Goal: Transaction & Acquisition: Purchase product/service

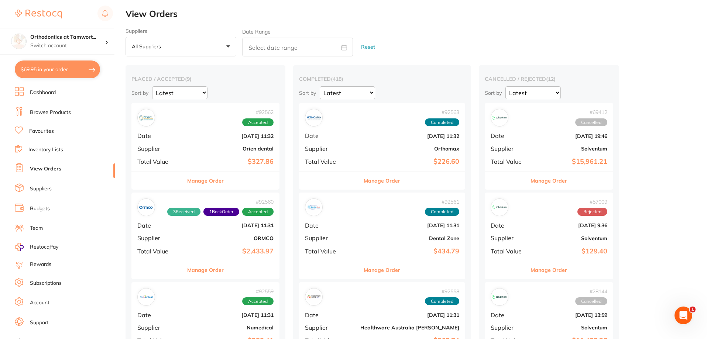
click at [187, 52] on button "All suppliers +0" at bounding box center [180, 47] width 111 height 20
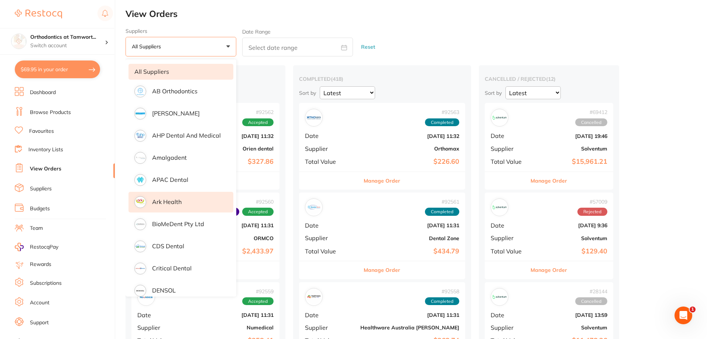
click at [166, 201] on p "Ark Health" at bounding box center [167, 202] width 30 height 7
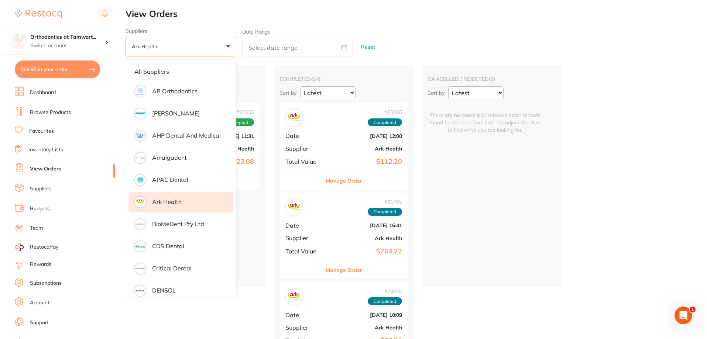
click at [342, 183] on button "Manage Order" at bounding box center [343, 181] width 37 height 18
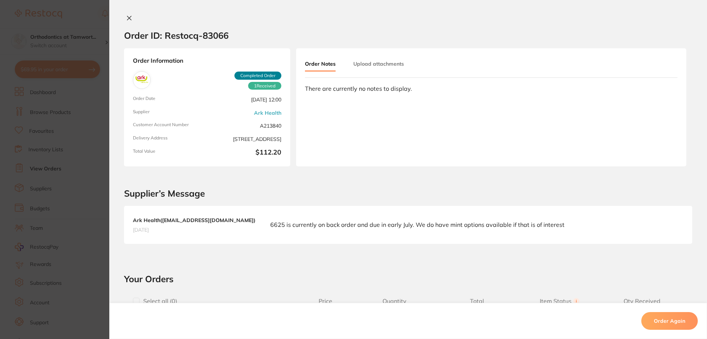
click at [128, 17] on icon at bounding box center [129, 18] width 4 height 4
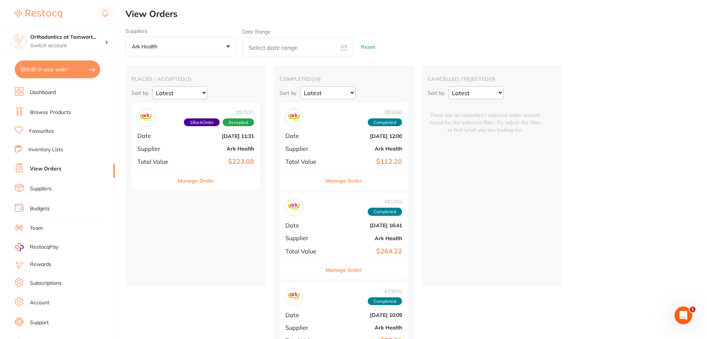
click at [188, 179] on button "Manage Order" at bounding box center [195, 181] width 37 height 18
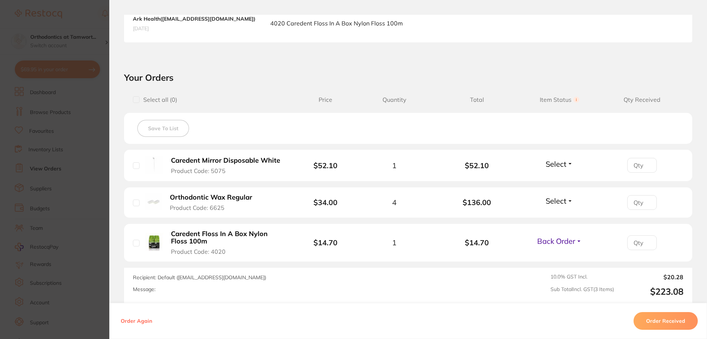
scroll to position [238, 0]
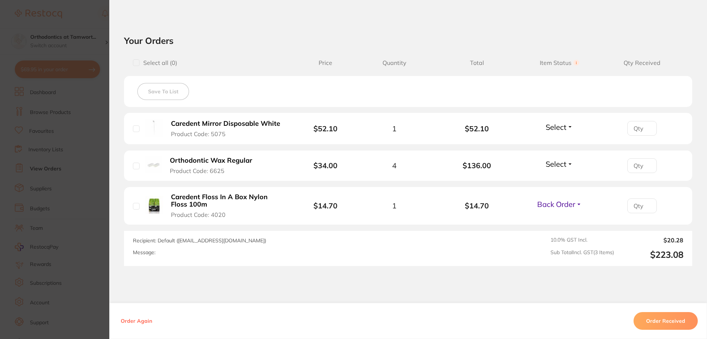
click at [565, 207] on span "Back Order" at bounding box center [556, 204] width 38 height 9
click at [510, 237] on div "Recipient: Default ( [EMAIL_ADDRESS][DOMAIN_NAME] ) Message: 10.0 % GST Incl. $…" at bounding box center [408, 248] width 568 height 35
click at [669, 322] on button "Order Received" at bounding box center [665, 321] width 64 height 18
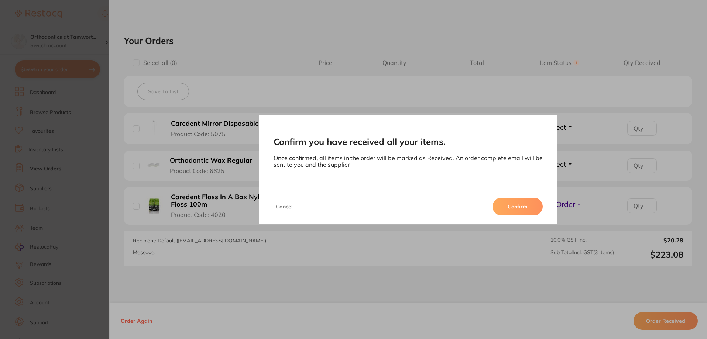
click at [519, 208] on button "Confirm" at bounding box center [517, 207] width 50 height 18
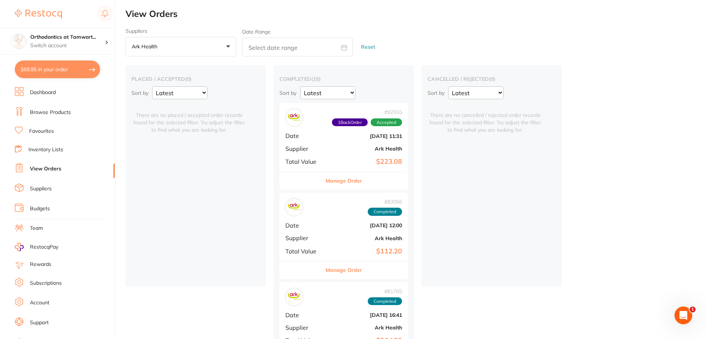
click at [68, 94] on li "Dashboard" at bounding box center [65, 92] width 100 height 11
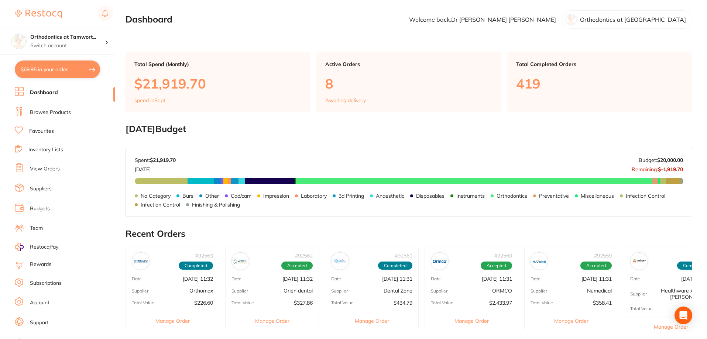
drag, startPoint x: 65, startPoint y: 105, endPoint x: 124, endPoint y: 84, distance: 62.9
click at [65, 107] on li "Browse Products" at bounding box center [65, 112] width 100 height 11
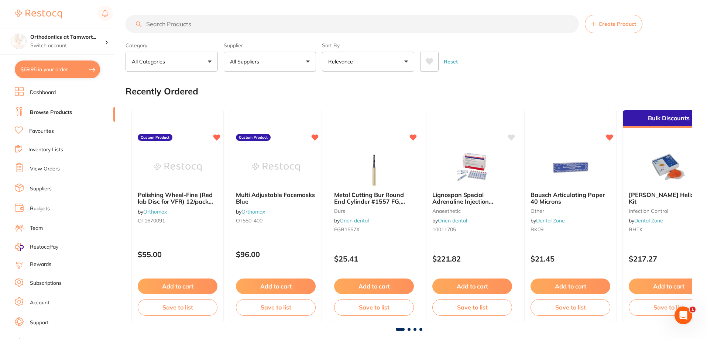
click at [197, 25] on input "search" at bounding box center [351, 24] width 453 height 18
type input "floss"
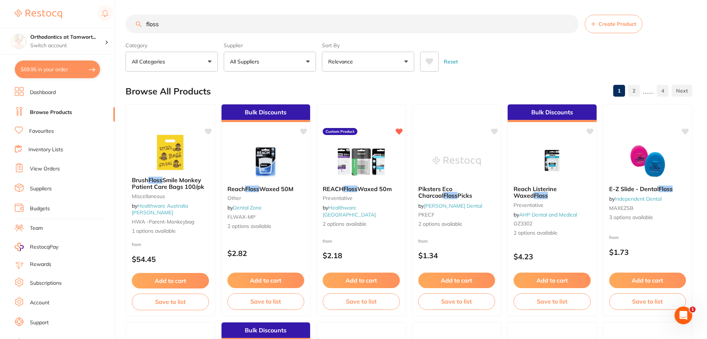
click at [48, 72] on button "$69.95 in your order" at bounding box center [57, 70] width 85 height 18
checkbox input "true"
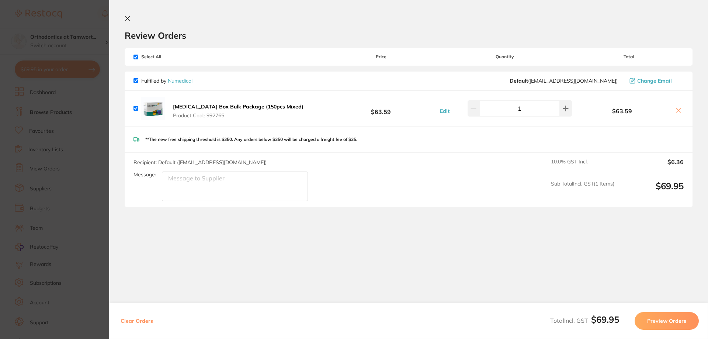
click at [55, 120] on section "Update RRP Set your pre negotiated price for this item. Item Agreed RRP (excl. …" at bounding box center [354, 169] width 708 height 339
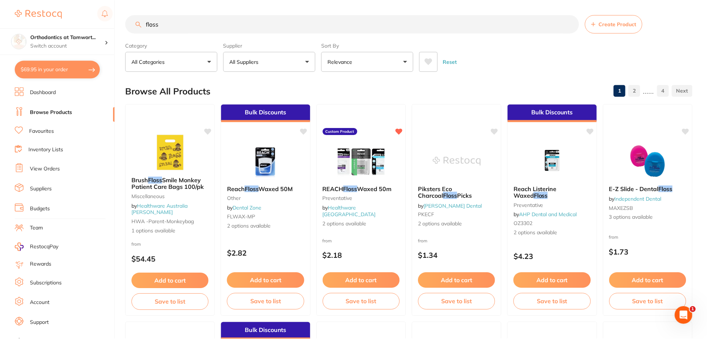
scroll to position [0, 0]
click at [235, 57] on button "All Suppliers" at bounding box center [270, 61] width 92 height 20
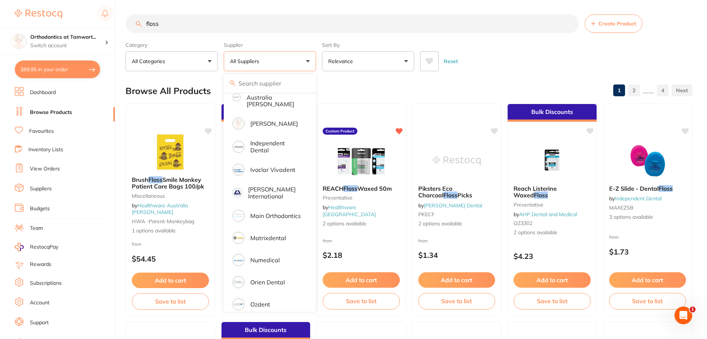
scroll to position [295, 0]
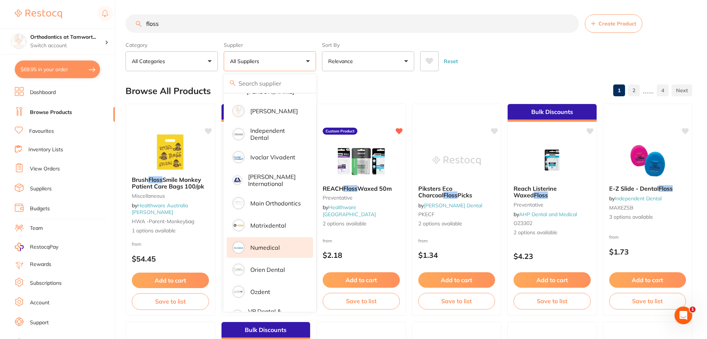
click at [259, 244] on p "Numedical" at bounding box center [265, 247] width 30 height 7
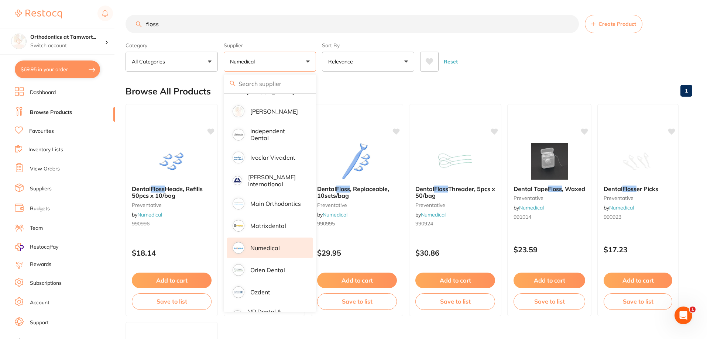
scroll to position [0, 0]
click at [359, 85] on div "Browse All Products 1" at bounding box center [408, 91] width 566 height 25
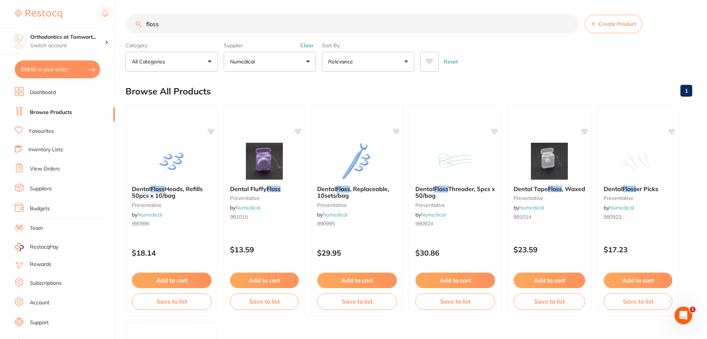
click at [255, 60] on p "Numedical" at bounding box center [244, 61] width 28 height 7
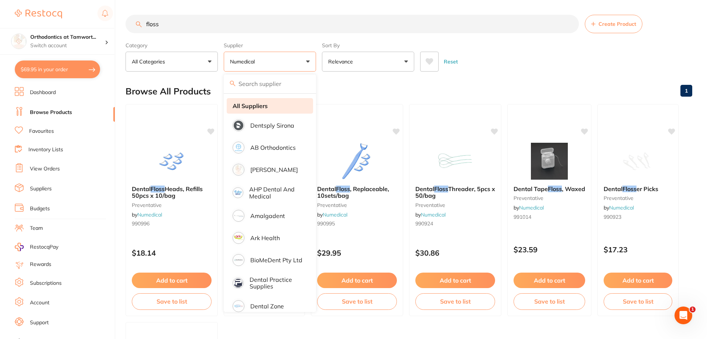
click at [260, 110] on li "All Suppliers" at bounding box center [270, 105] width 86 height 15
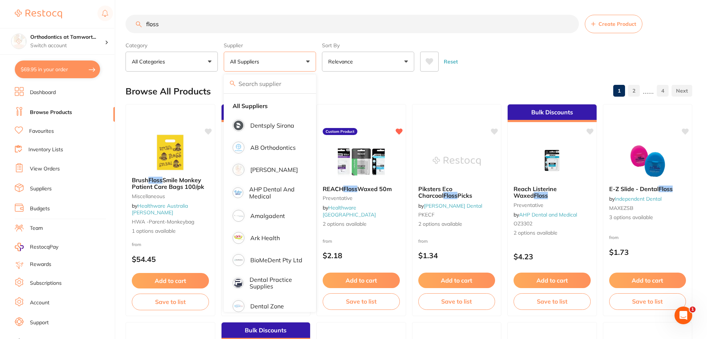
click at [392, 82] on div "Browse All Products 1 2 ...... 4" at bounding box center [408, 91] width 566 height 25
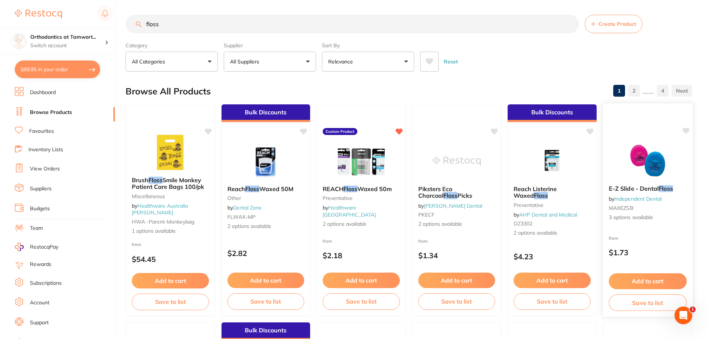
click at [650, 224] on div "E-Z Slide - [MEDICAL_DATA] by Independent Dental MAXEZSB 3 options available" at bounding box center [647, 203] width 90 height 48
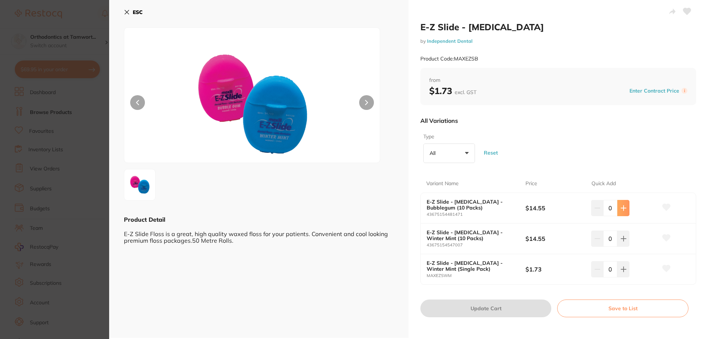
click at [622, 208] on icon at bounding box center [623, 208] width 5 height 5
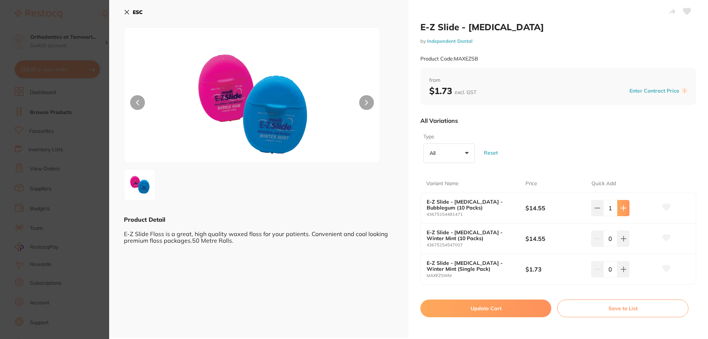
click at [622, 208] on icon at bounding box center [623, 208] width 5 height 5
type input "3"
click at [513, 306] on button "Update Cart" at bounding box center [486, 309] width 131 height 18
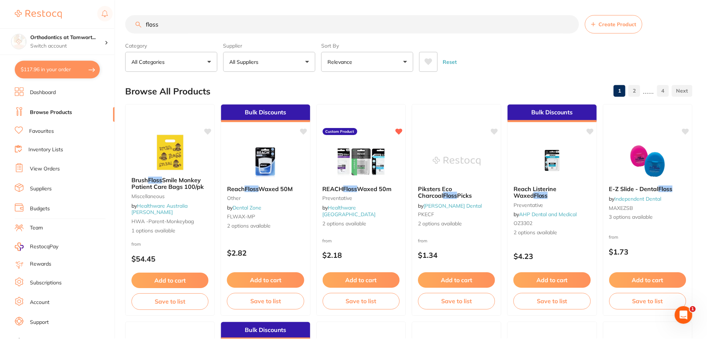
scroll to position [0, 0]
click at [77, 73] on button "$117.96 in your order" at bounding box center [57, 70] width 85 height 18
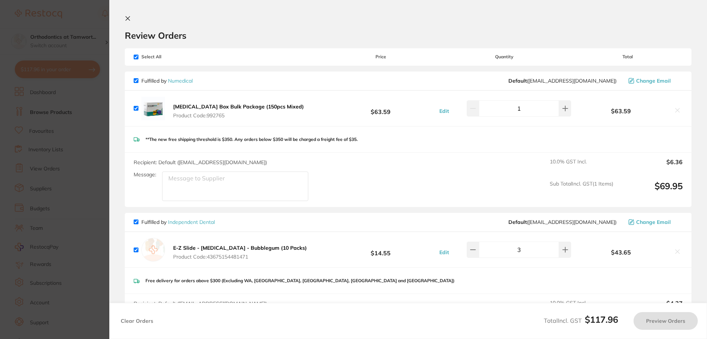
checkbox input "true"
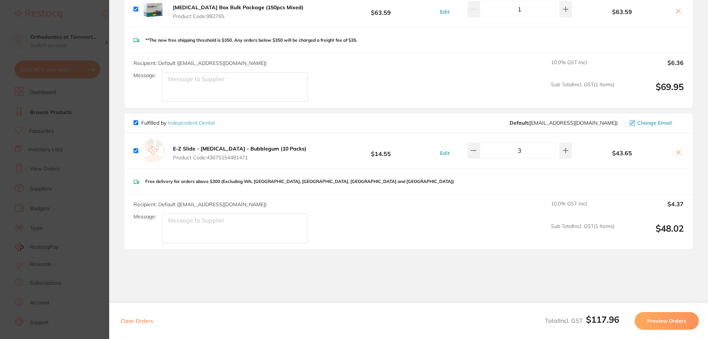
scroll to position [111, 0]
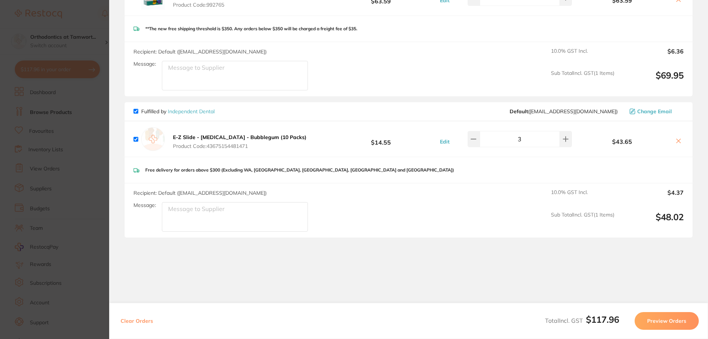
click at [674, 140] on button at bounding box center [679, 142] width 10 height 8
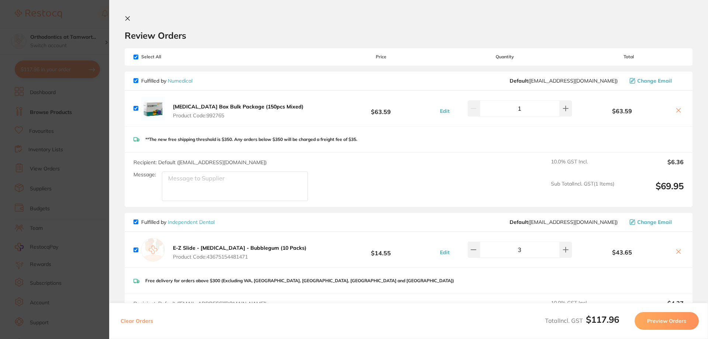
click at [677, 110] on icon at bounding box center [679, 110] width 6 height 6
click at [677, 252] on icon at bounding box center [679, 252] width 4 height 4
checkbox input "true"
click at [72, 224] on section "Update RRP Set your pre negotiated price for this item. Item Agreed RRP (excl. …" at bounding box center [354, 169] width 708 height 339
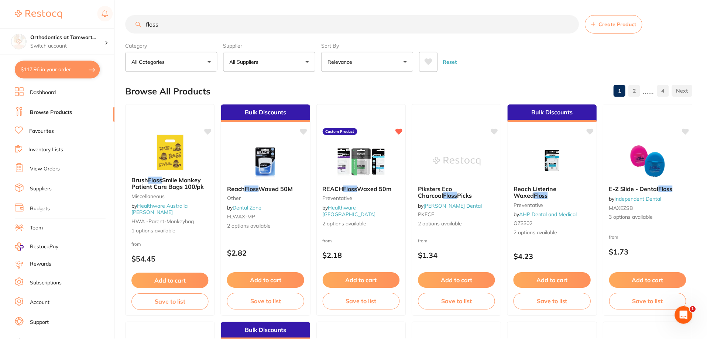
scroll to position [0, 0]
